Goal: Obtain resource: Obtain resource

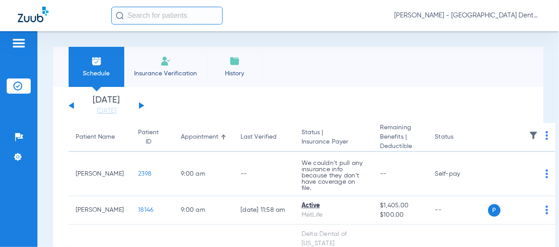
click at [140, 102] on div "[DATE] [DATE] [DATE] [DATE] [DATE] [DATE] [DATE] [DATE] [DATE] [DATE] [DATE] [D…" at bounding box center [107, 106] width 76 height 20
click at [142, 106] on button at bounding box center [141, 105] width 5 height 7
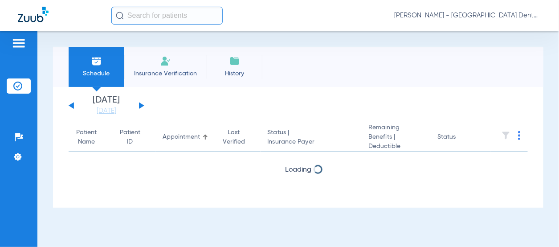
click at [142, 106] on button at bounding box center [141, 105] width 5 height 7
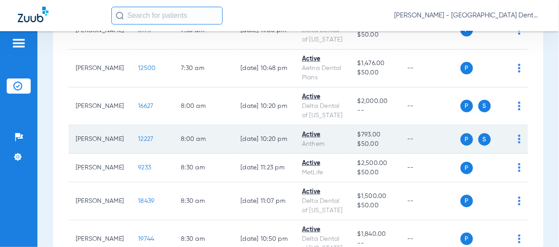
scroll to position [223, 0]
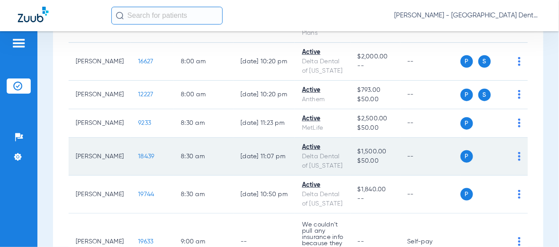
click at [518, 161] on img at bounding box center [519, 156] width 3 height 9
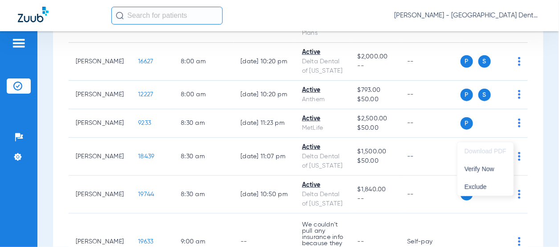
click at [134, 196] on div at bounding box center [279, 123] width 559 height 247
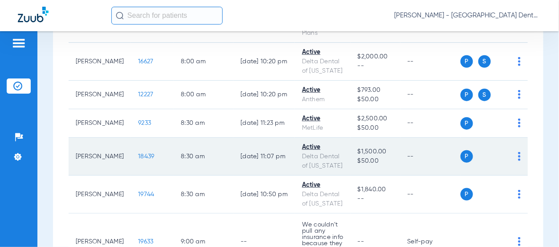
click at [138, 160] on span "18439" at bounding box center [146, 156] width 16 height 6
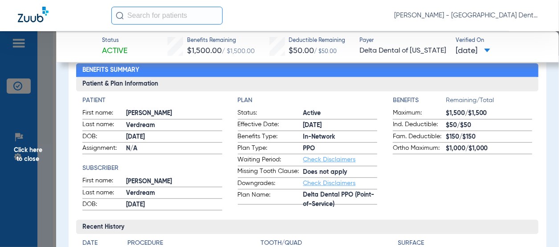
scroll to position [0, 0]
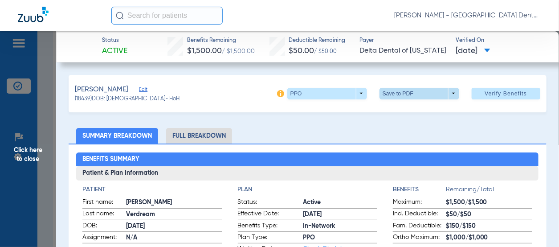
click at [445, 93] on span at bounding box center [420, 94] width 80 height 12
click at [399, 113] on span "Save to PDF" at bounding box center [416, 111] width 35 height 6
